Goal: Task Accomplishment & Management: Manage account settings

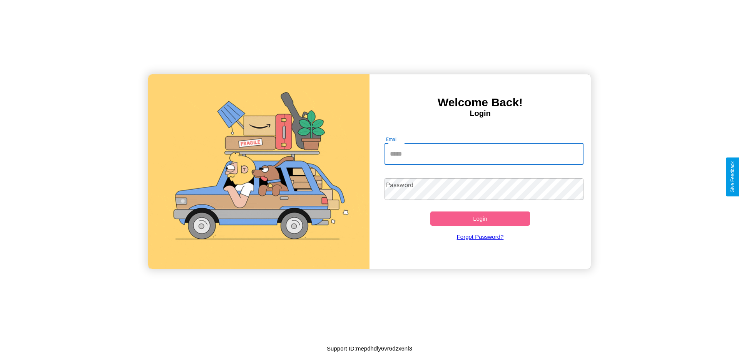
click at [484, 153] on input "Email" at bounding box center [483, 154] width 199 height 22
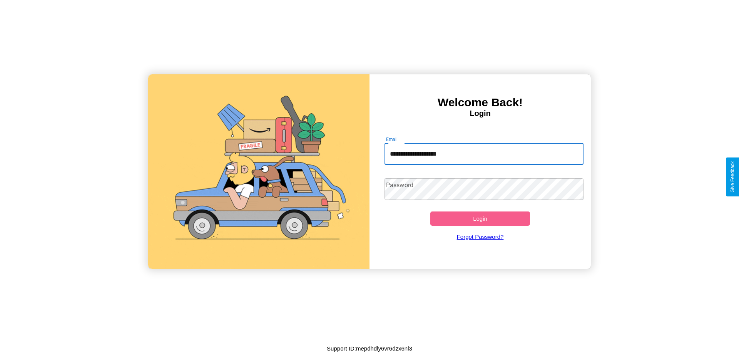
type input "**********"
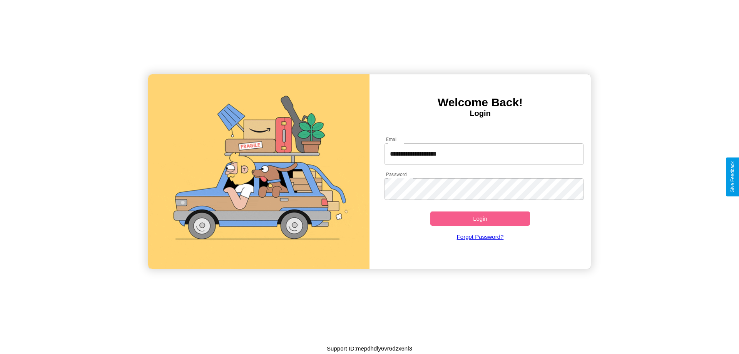
click at [480, 218] on button "Login" at bounding box center [480, 218] width 100 height 14
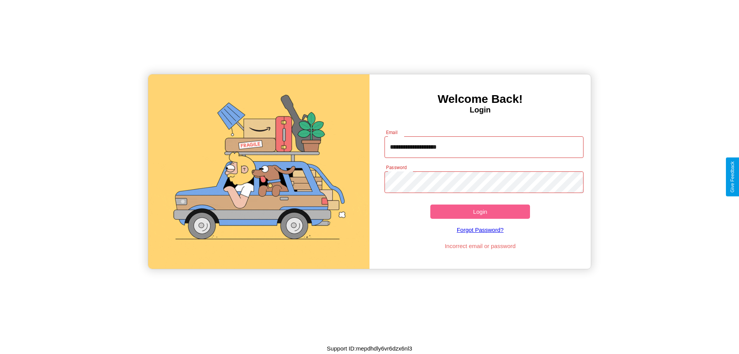
click at [480, 211] on button "Login" at bounding box center [480, 211] width 100 height 14
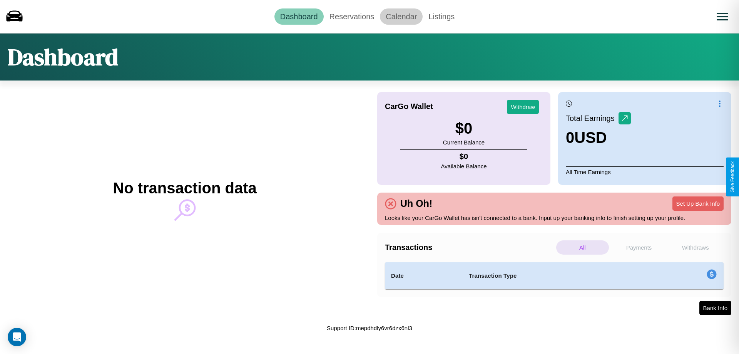
click at [401, 16] on link "Calendar" at bounding box center [401, 16] width 43 height 16
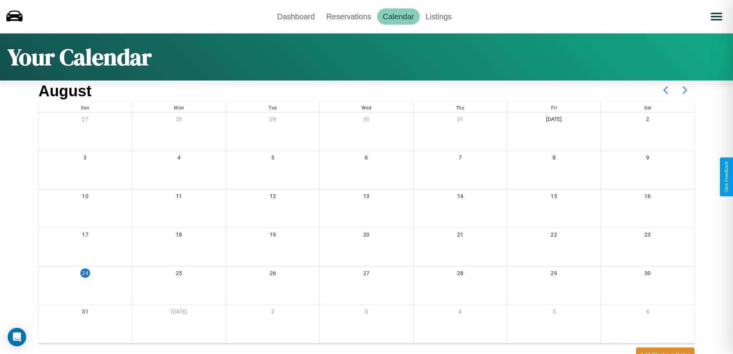
click at [685, 90] on icon at bounding box center [684, 89] width 19 height 19
click at [349, 16] on link "Reservations" at bounding box center [348, 16] width 57 height 16
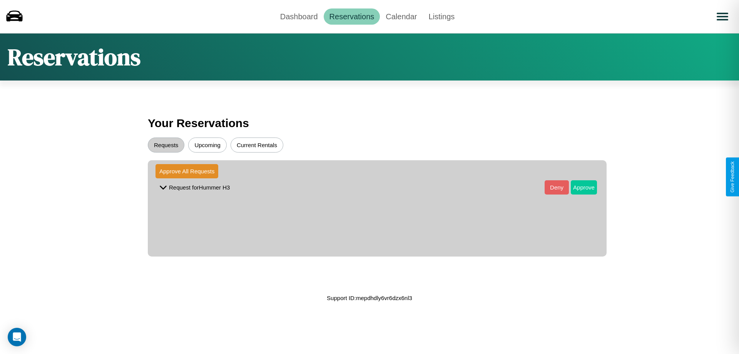
click at [578, 187] on button "Approve" at bounding box center [583, 187] width 26 height 14
